Goal: Task Accomplishment & Management: Complete application form

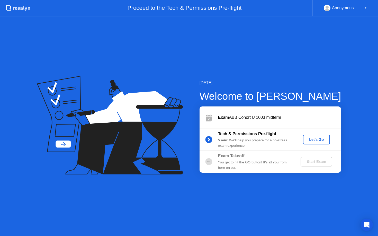
click at [312, 140] on div "Let's Go" at bounding box center [316, 140] width 23 height 4
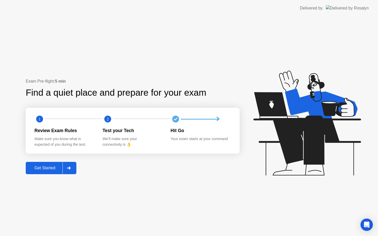
click at [51, 171] on div "Get Started" at bounding box center [44, 168] width 35 height 5
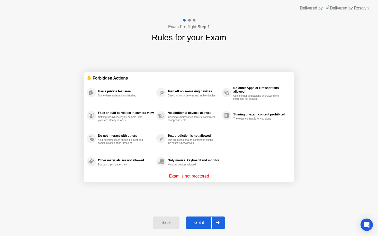
click at [205, 223] on div "Got it" at bounding box center [199, 223] width 24 height 5
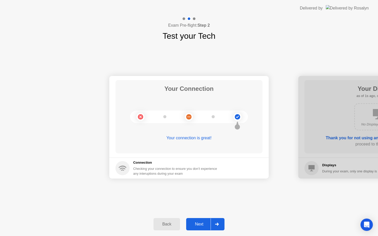
click at [211, 223] on div at bounding box center [216, 225] width 12 height 12
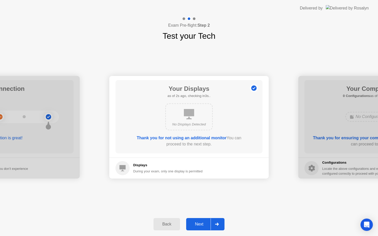
click at [211, 223] on div at bounding box center [216, 225] width 12 height 12
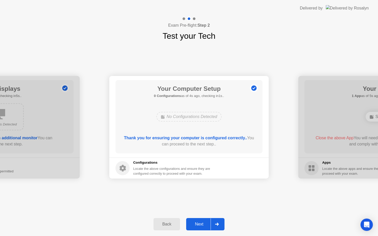
click at [211, 223] on div at bounding box center [216, 225] width 12 height 12
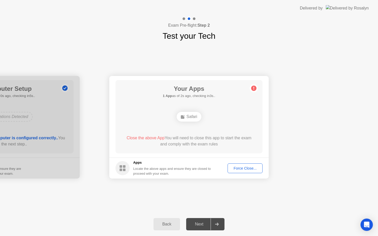
click at [242, 167] on div "Force Close..." at bounding box center [244, 169] width 31 height 4
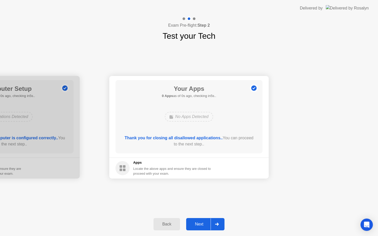
click at [209, 228] on button "Next" at bounding box center [205, 224] width 38 height 12
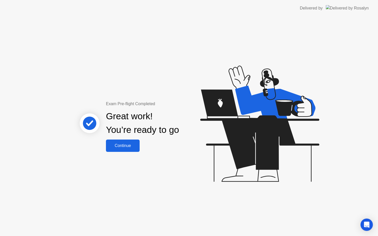
click at [128, 145] on div "Continue" at bounding box center [122, 146] width 31 height 5
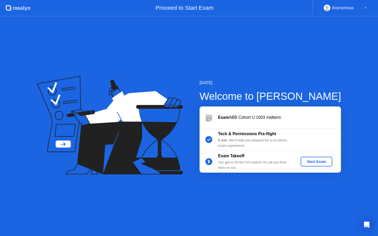
click at [315, 162] on div "Start Exam" at bounding box center [317, 162] width 28 height 4
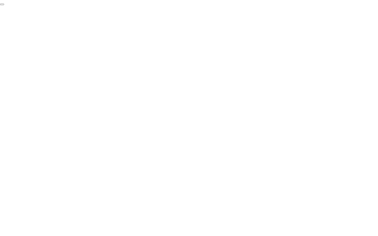
click div "End Proctoring Session"
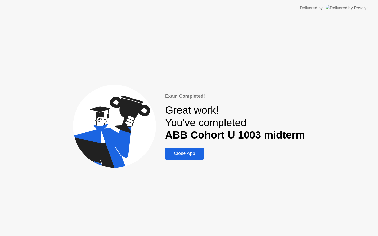
click at [194, 152] on div "Close App" at bounding box center [185, 153] width 36 height 5
